Goal: Task Accomplishment & Management: Use online tool/utility

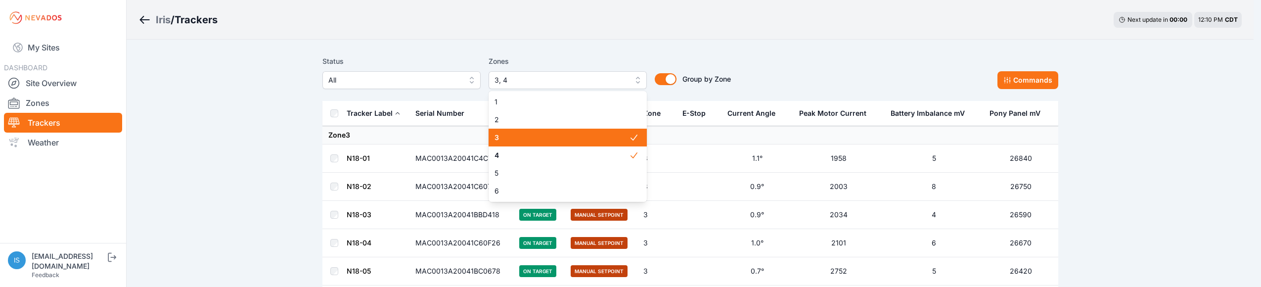
click at [637, 82] on button "3, 4" at bounding box center [568, 80] width 158 height 18
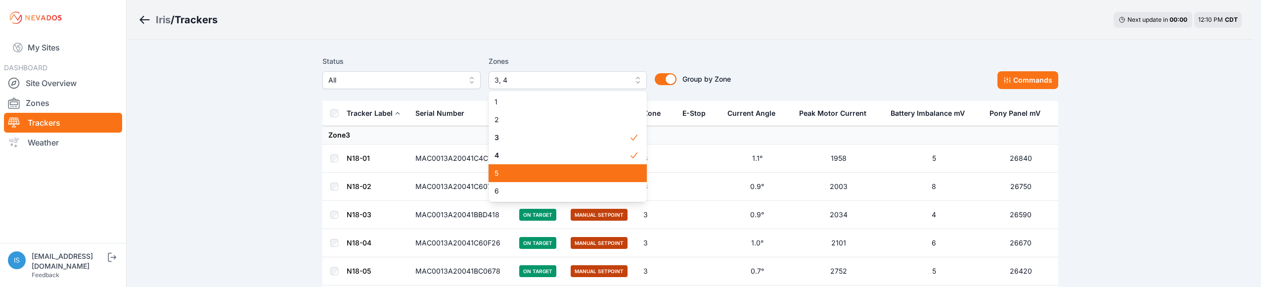
click at [603, 166] on div "5" at bounding box center [568, 173] width 158 height 18
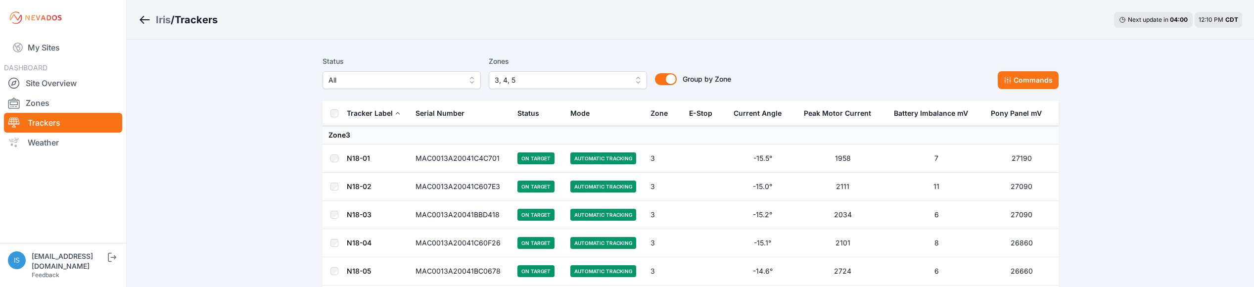
click at [637, 80] on button "3, 4, 5" at bounding box center [568, 80] width 158 height 18
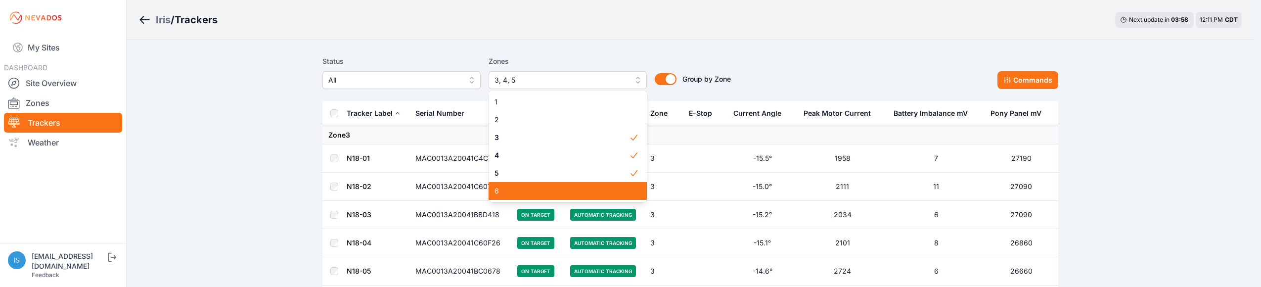
click at [588, 184] on div "6" at bounding box center [568, 191] width 158 height 18
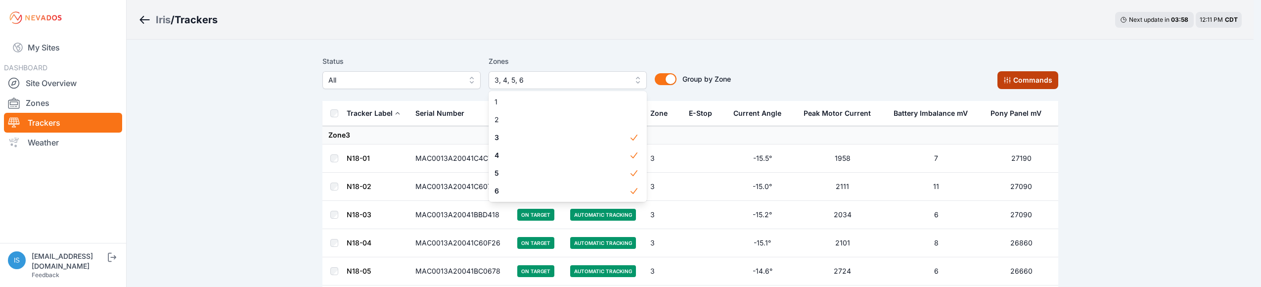
click at [1035, 80] on div "Status All Zones 3, 4, 5, 6 1 2 3 4 5 6 Group by Zone Group by Zone Commands" at bounding box center [690, 72] width 736 height 34
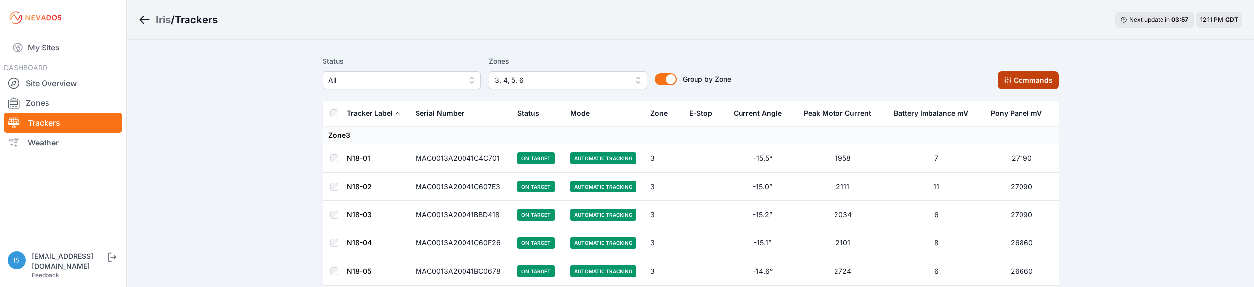
click at [1035, 80] on button "Commands" at bounding box center [1027, 80] width 61 height 18
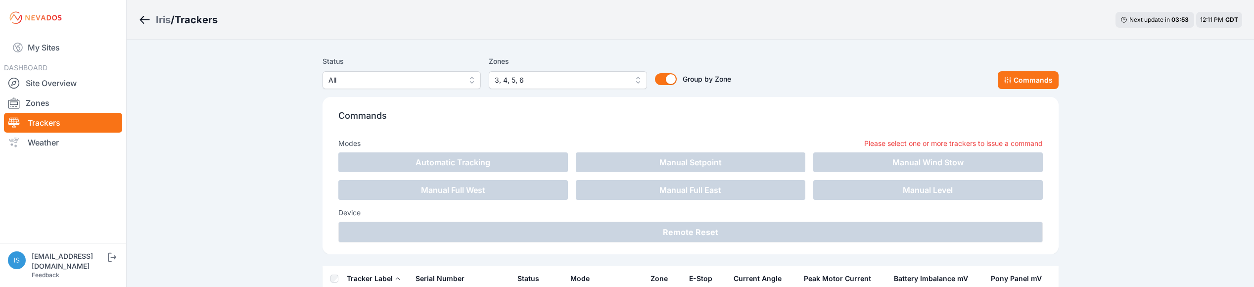
click at [878, 69] on div "Status All Zones 3, 4, 5, 6 Group by Zone Group by Zone Commands" at bounding box center [690, 72] width 736 height 34
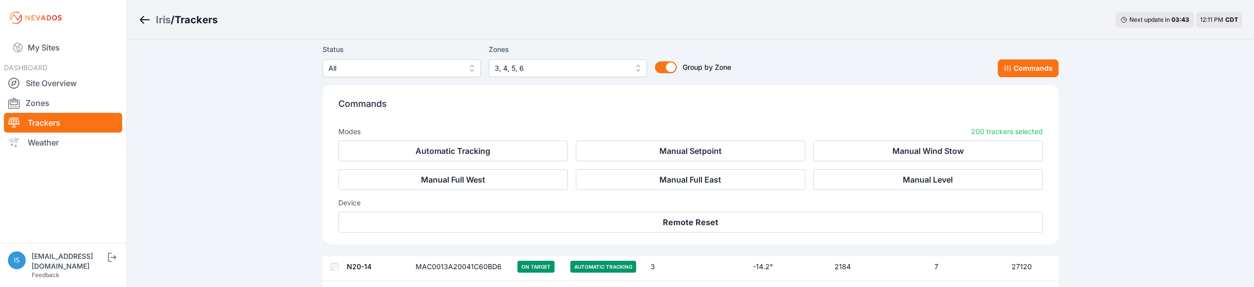
scroll to position [1187, 0]
click at [1035, 67] on button "Commands" at bounding box center [1027, 68] width 61 height 18
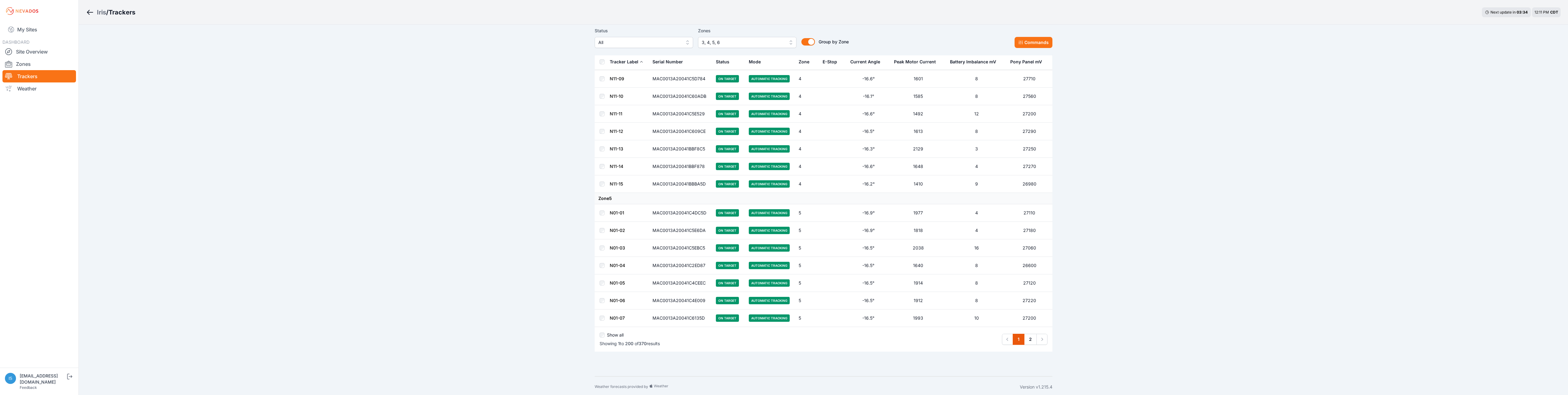
scroll to position [3295, 0]
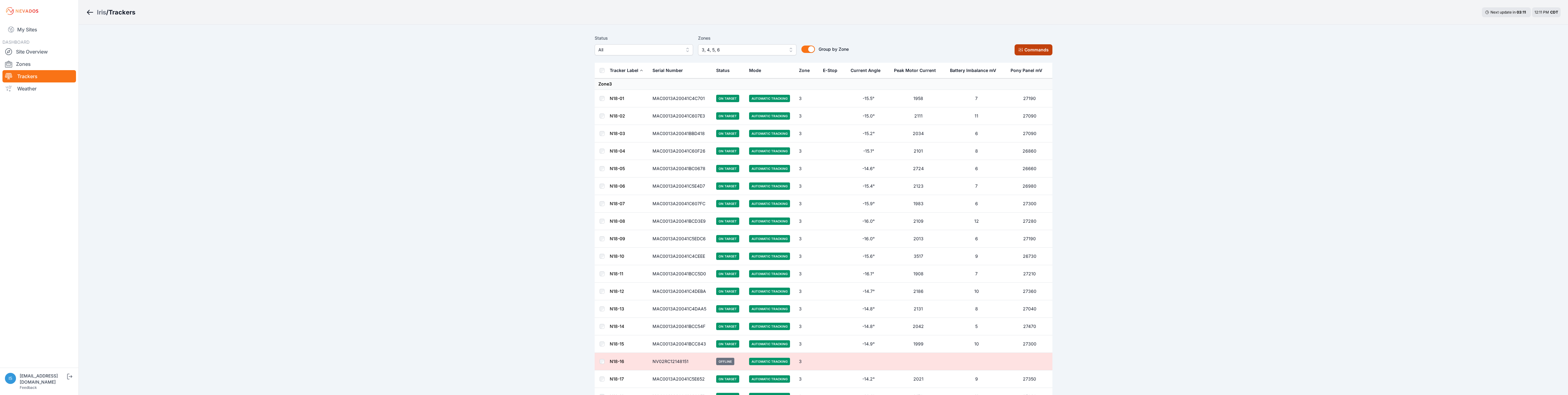
click at [780, 49] on button "Commands" at bounding box center [1034, 50] width 38 height 11
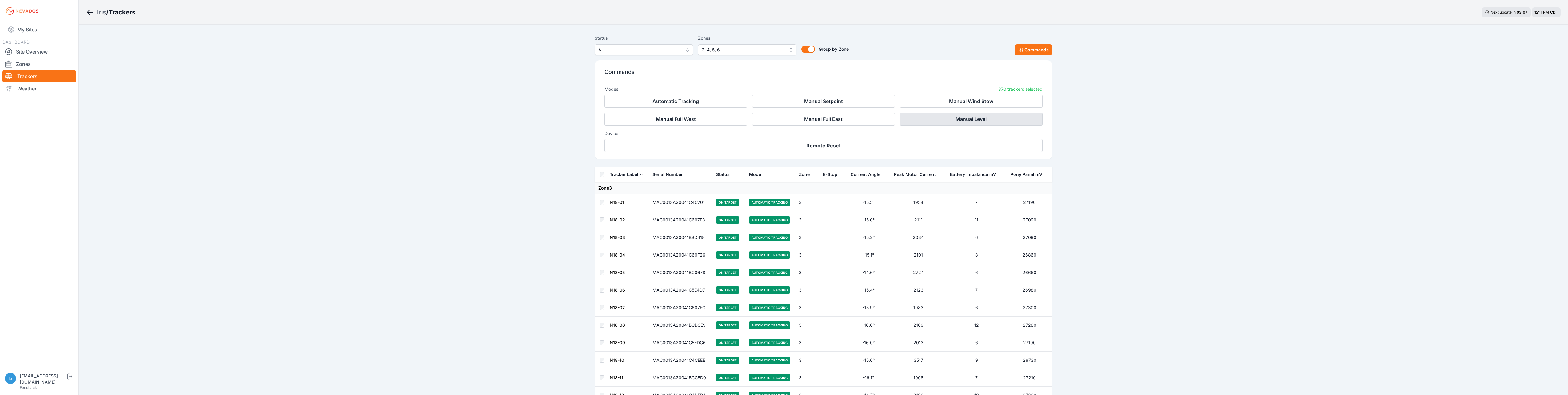
click at [780, 123] on button "Manual Level" at bounding box center [971, 119] width 142 height 13
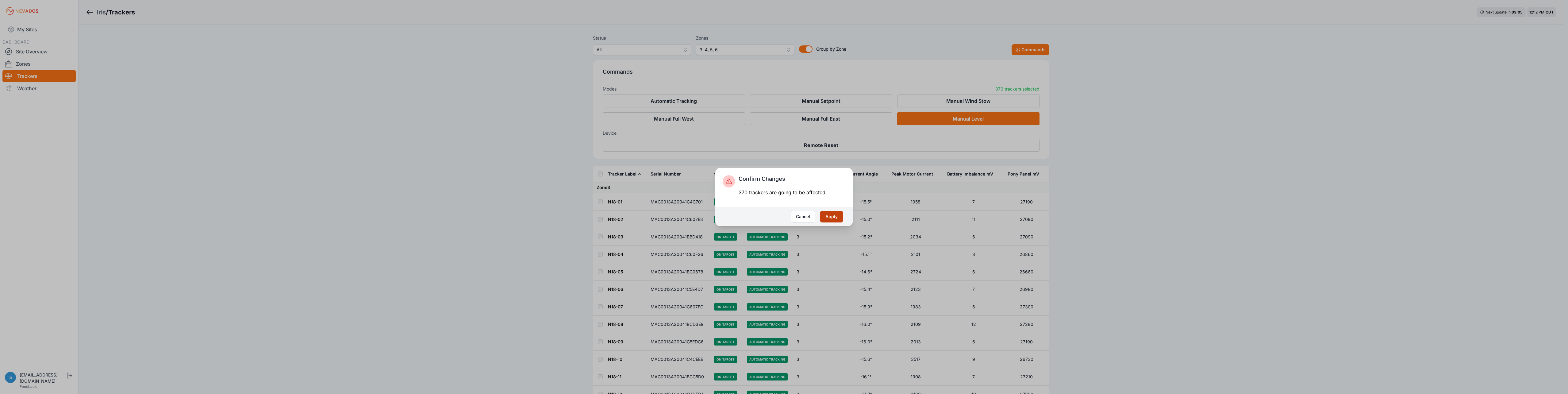
click at [777, 177] on button "Apply" at bounding box center [831, 217] width 23 height 12
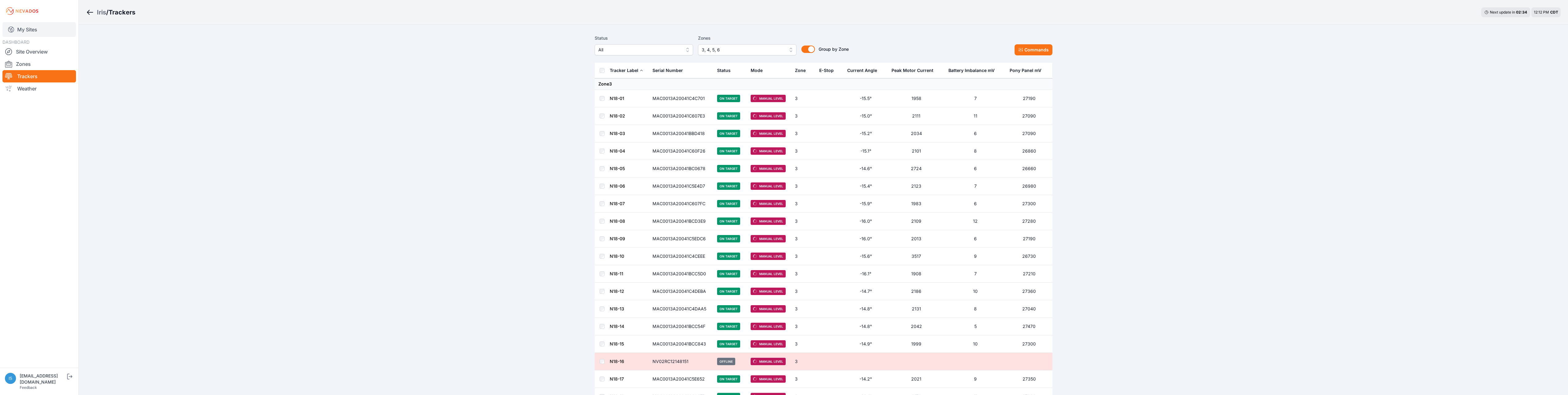
click at [35, 32] on link "My Sites" at bounding box center [39, 30] width 73 height 15
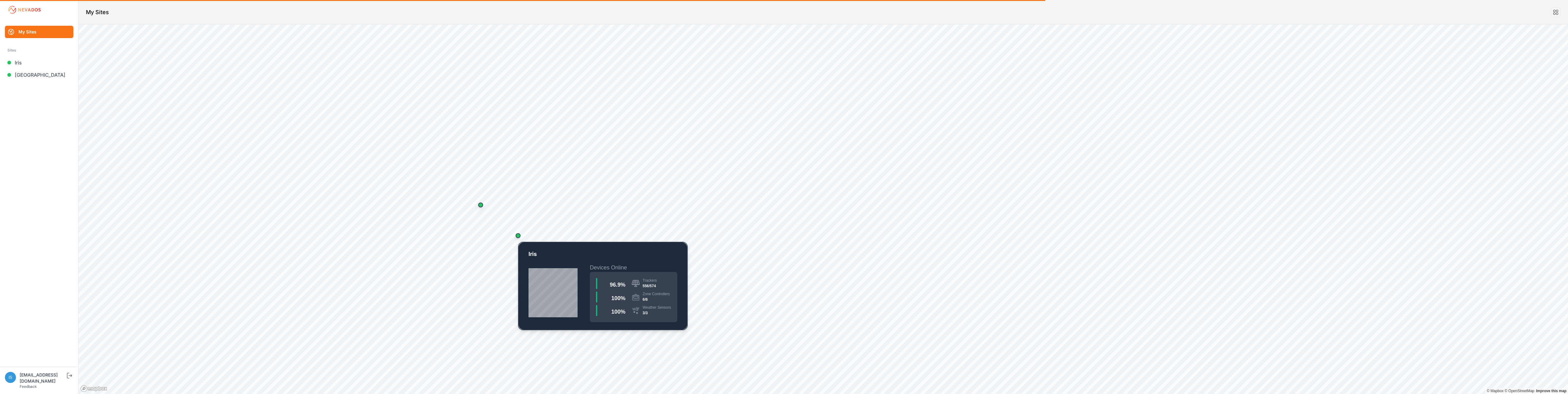
click at [519, 235] on div "Map marker" at bounding box center [518, 236] width 5 height 5
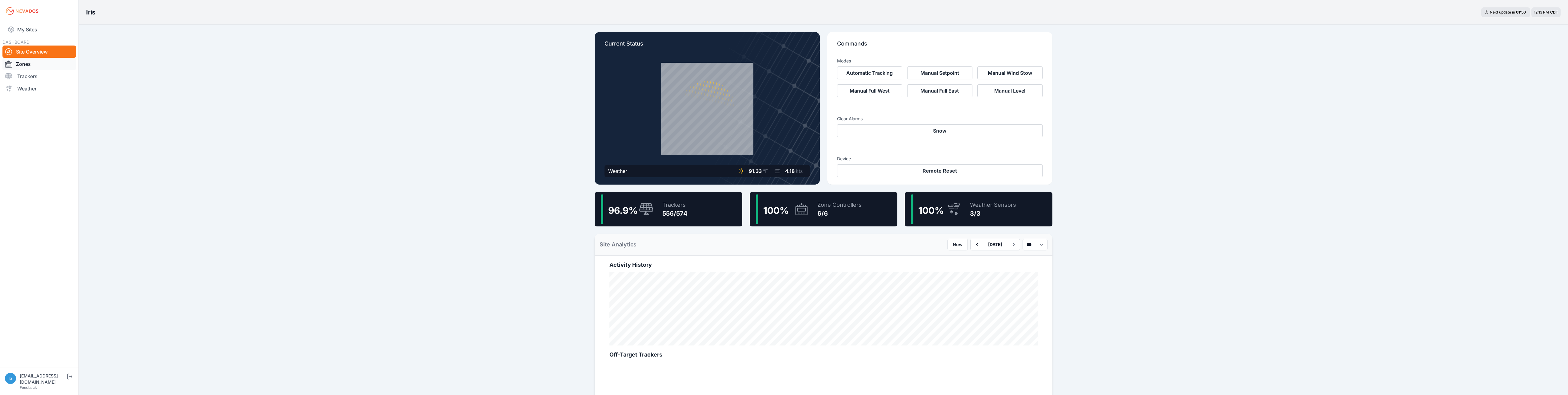
click at [25, 63] on link "Zones" at bounding box center [39, 64] width 73 height 12
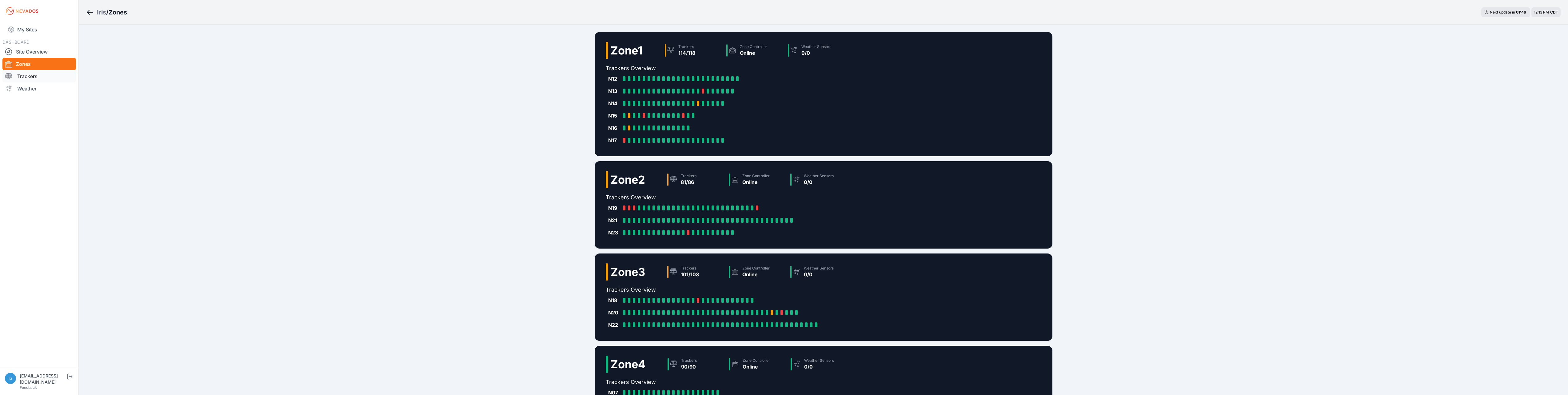
click at [28, 77] on link "Trackers" at bounding box center [39, 77] width 73 height 12
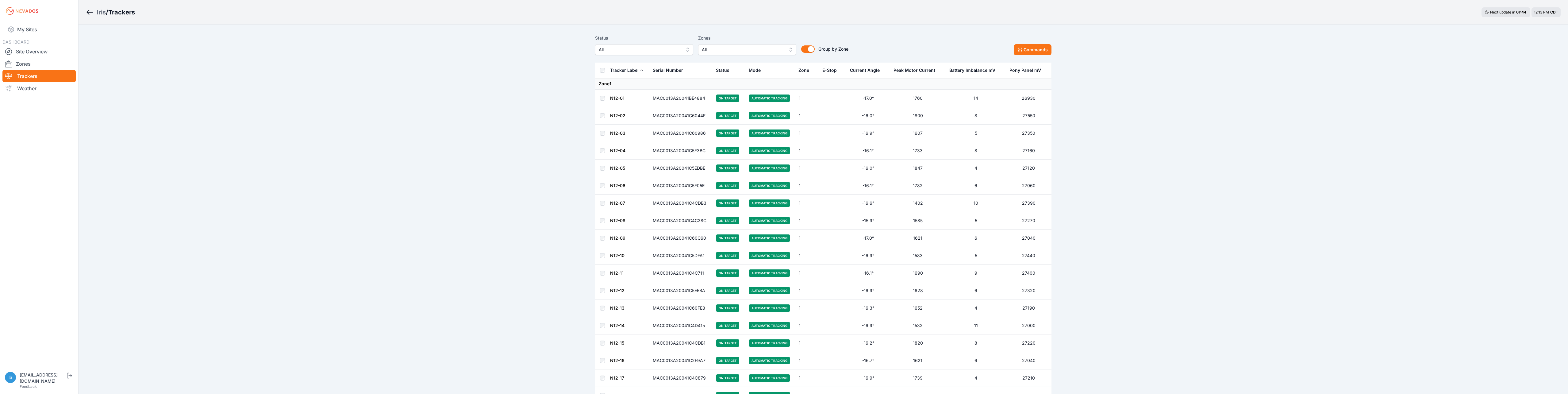
click at [788, 48] on button "All" at bounding box center [747, 50] width 98 height 11
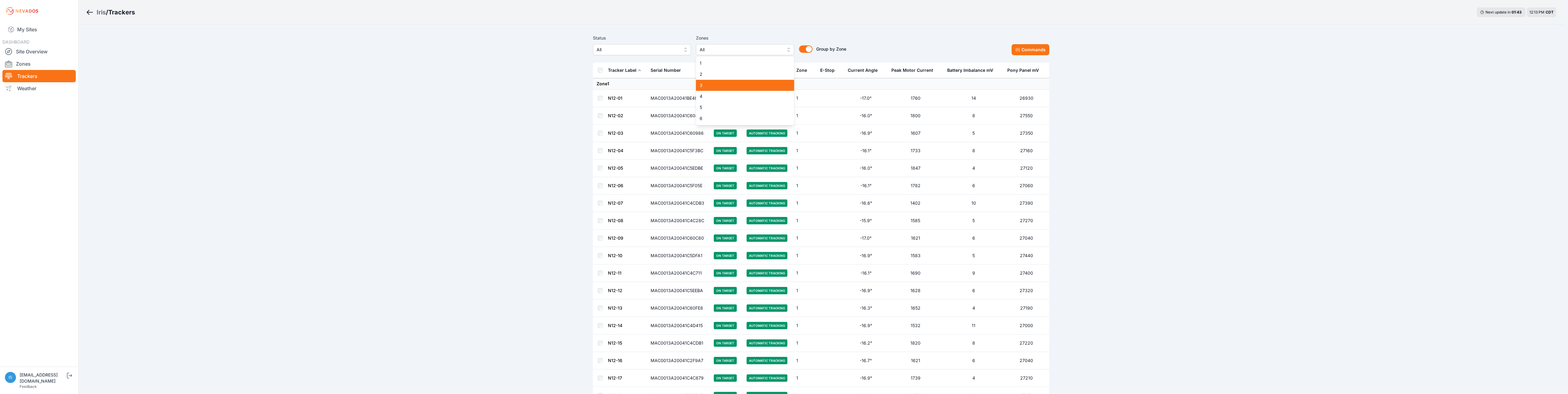
click at [749, 83] on span "3" at bounding box center [741, 86] width 84 height 6
click at [744, 98] on span "4" at bounding box center [741, 96] width 84 height 6
click at [738, 108] on span "5" at bounding box center [741, 107] width 84 height 6
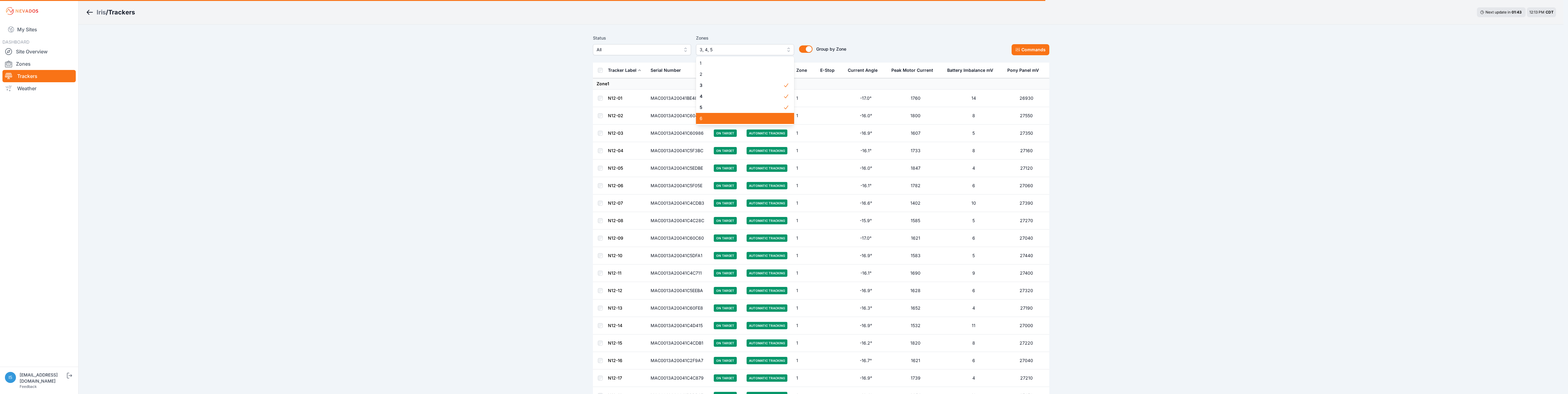
click at [735, 119] on span "6" at bounding box center [741, 119] width 84 height 6
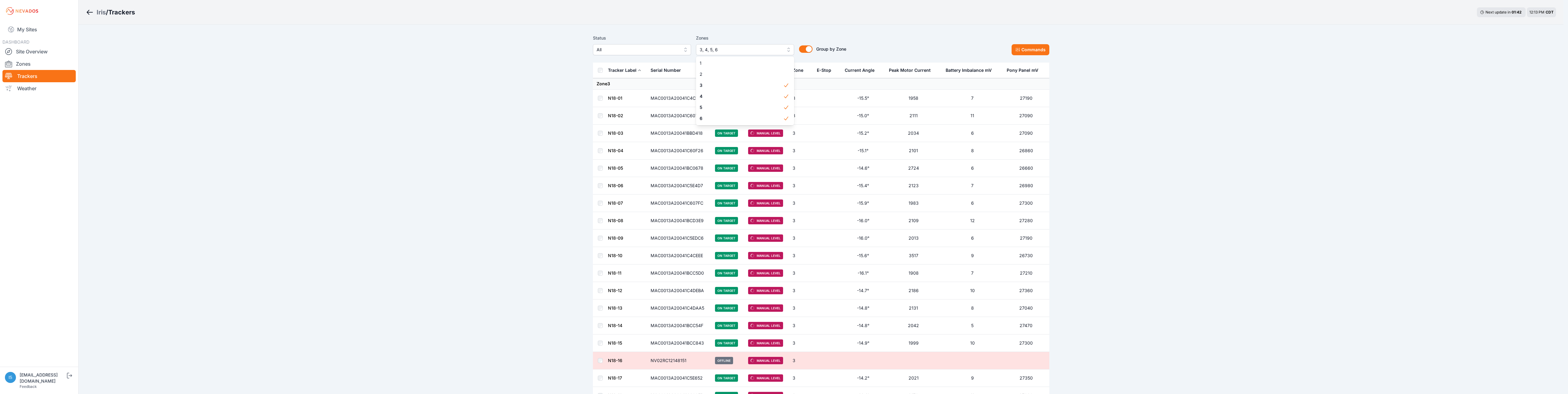
click at [901, 37] on div "Status All Zones 3, 4, 5, 6 1 2 3 4 5 6 Group by Zone Group by Zone Commands" at bounding box center [821, 45] width 457 height 21
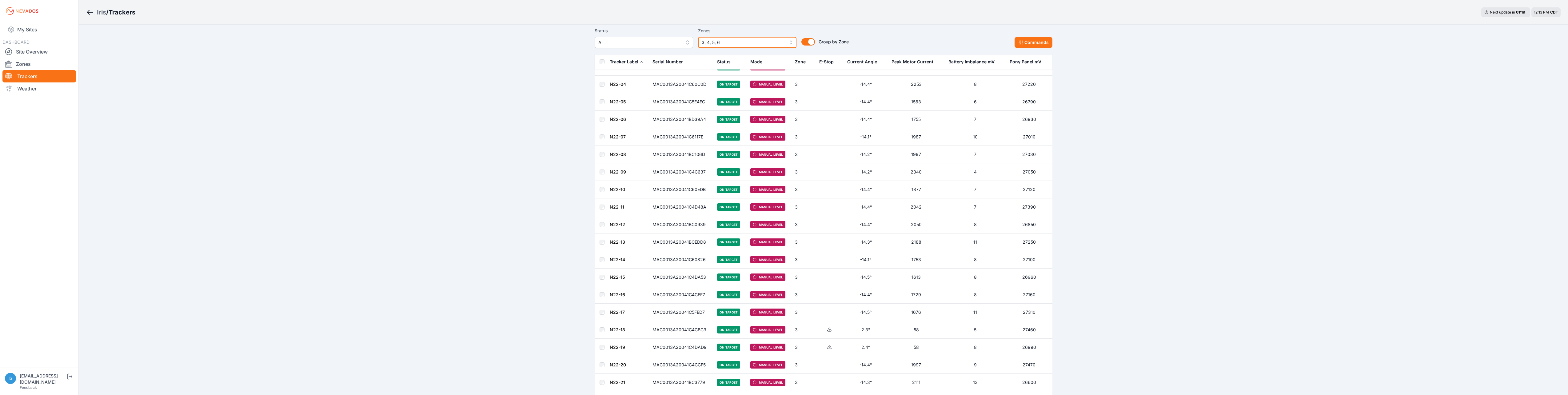
scroll to position [1141, 0]
click at [1041, 42] on button "Commands" at bounding box center [1034, 42] width 38 height 11
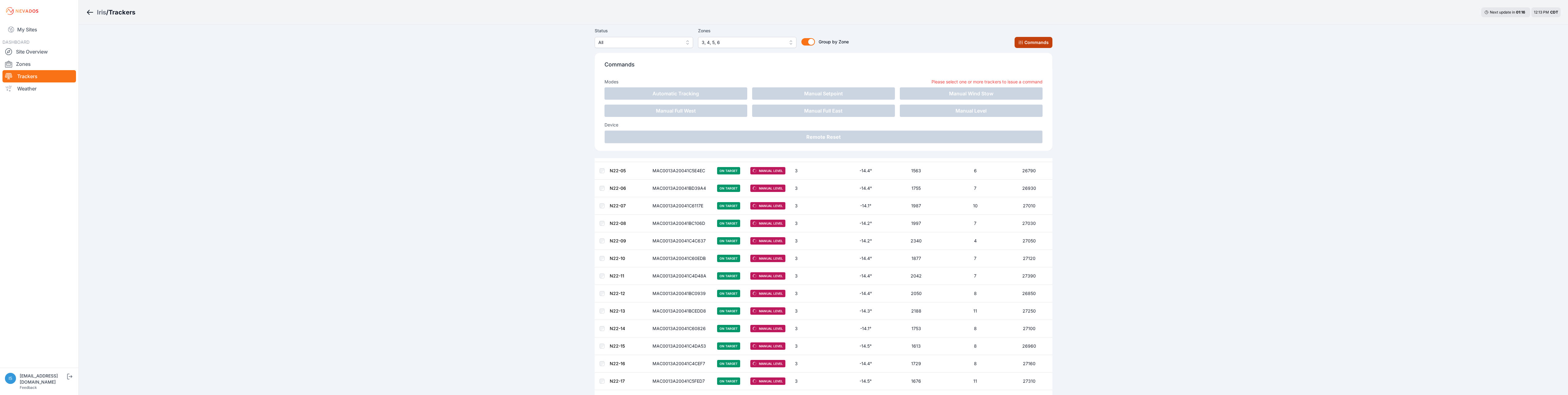
scroll to position [1244, 0]
click at [1045, 40] on button "Commands" at bounding box center [1034, 42] width 38 height 11
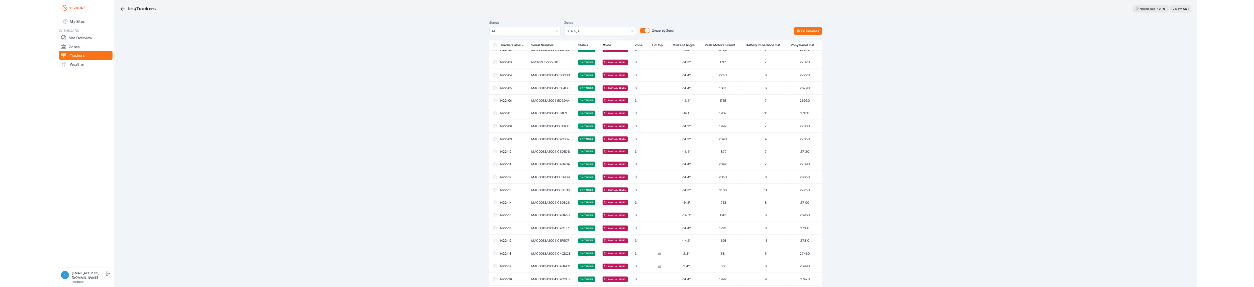
scroll to position [1835, 0]
